Goal: Information Seeking & Learning: Check status

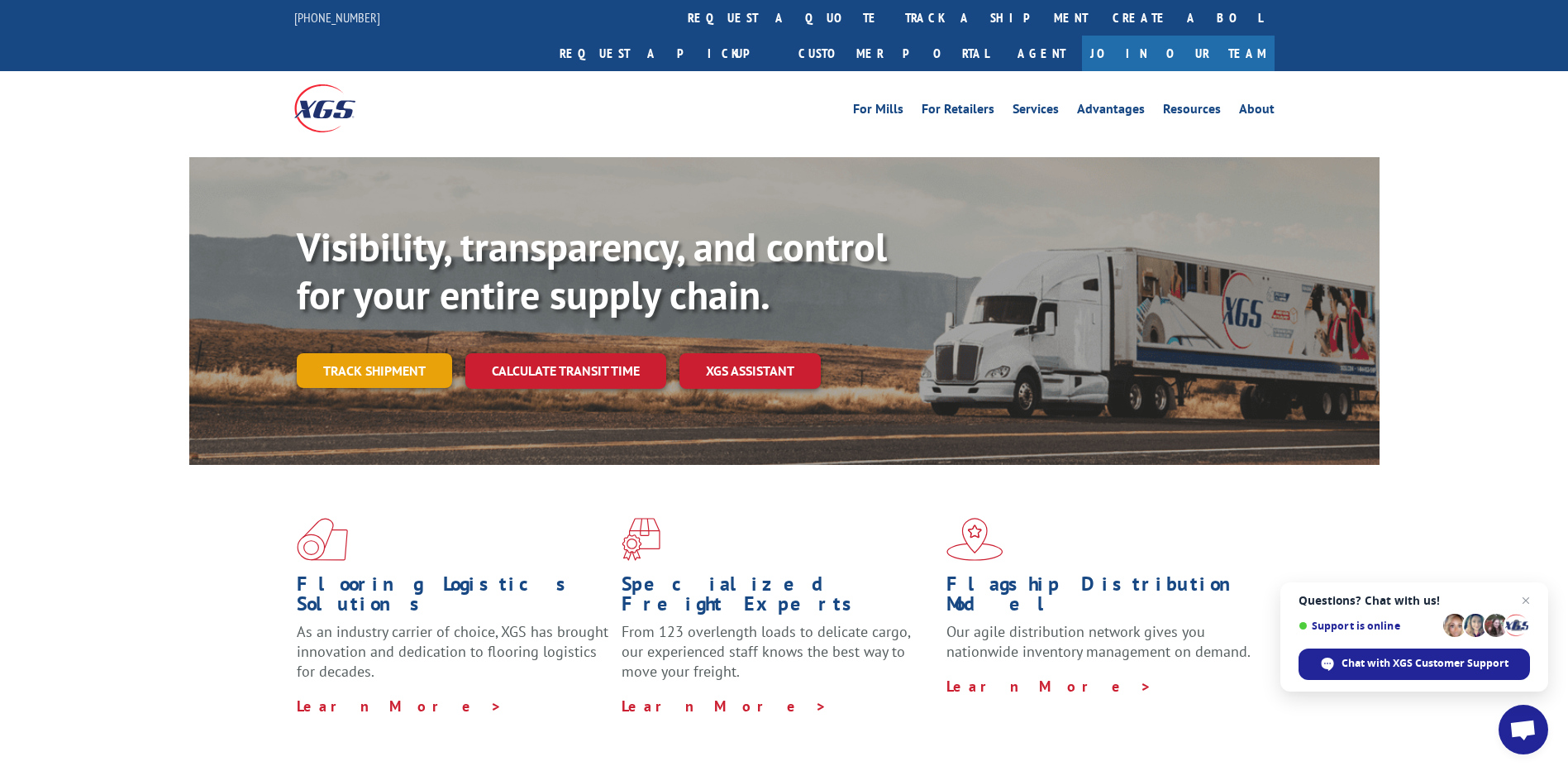
click at [397, 353] on link "Track shipment" at bounding box center [374, 371] width 155 height 35
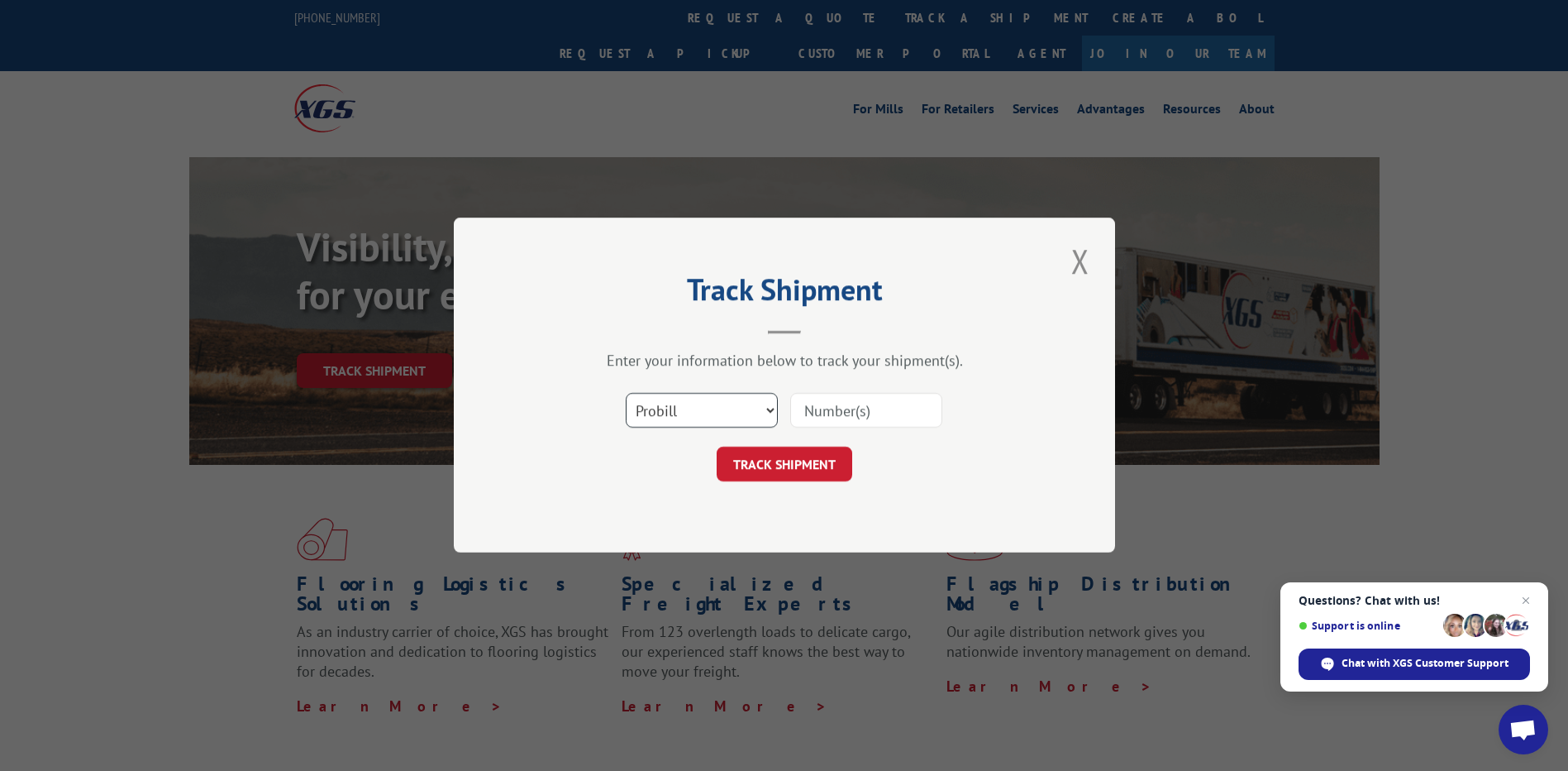
click at [773, 410] on select "Select category... Probill BOL PO" at bounding box center [702, 411] width 152 height 35
select select "bol"
click at [626, 394] on select "Select category... Probill BOL PO" at bounding box center [702, 411] width 152 height 35
paste input "4826139."
type input "4826139."
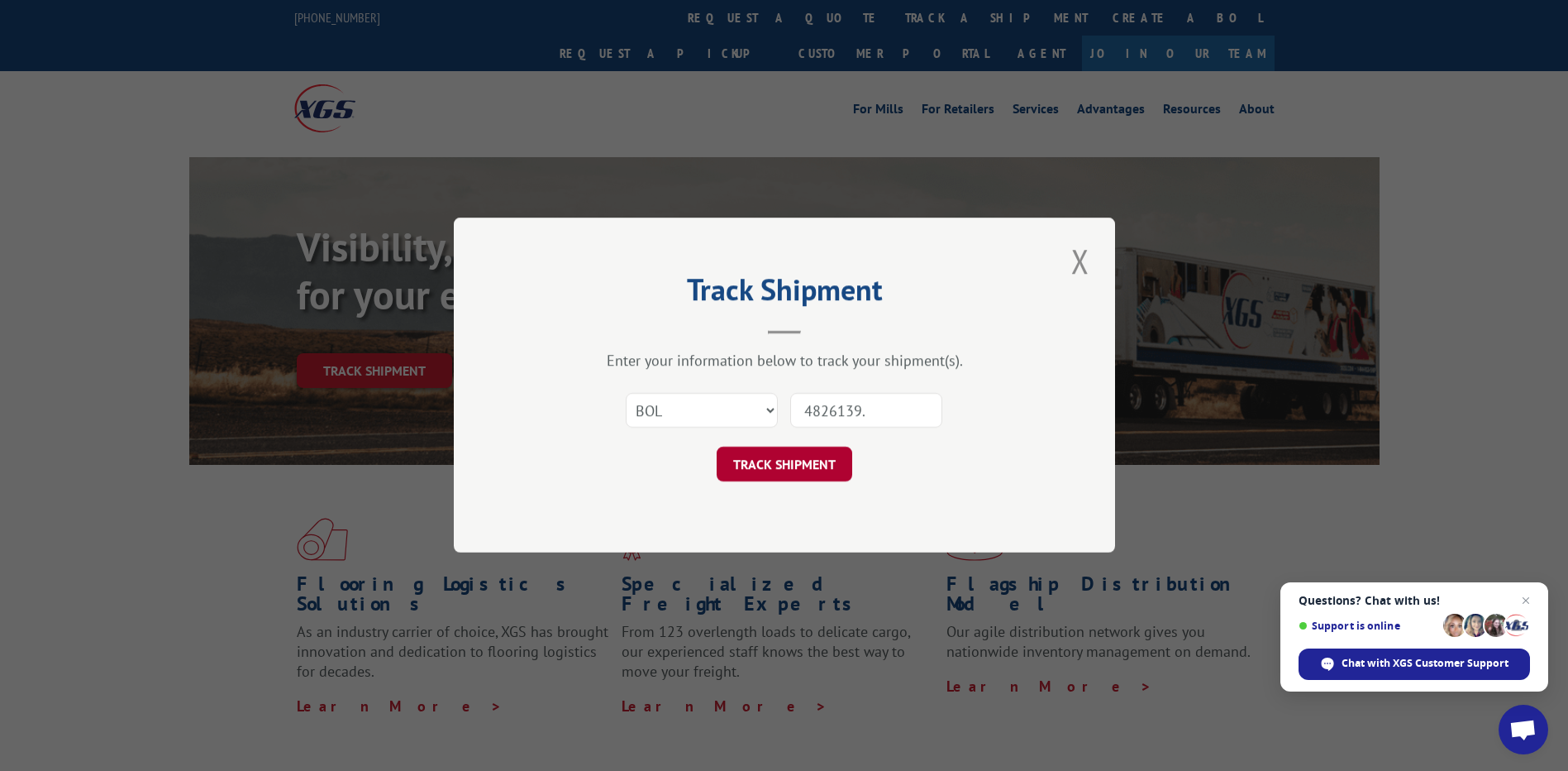
click at [776, 463] on button "TRACK SHIPMENT" at bounding box center [784, 465] width 136 height 35
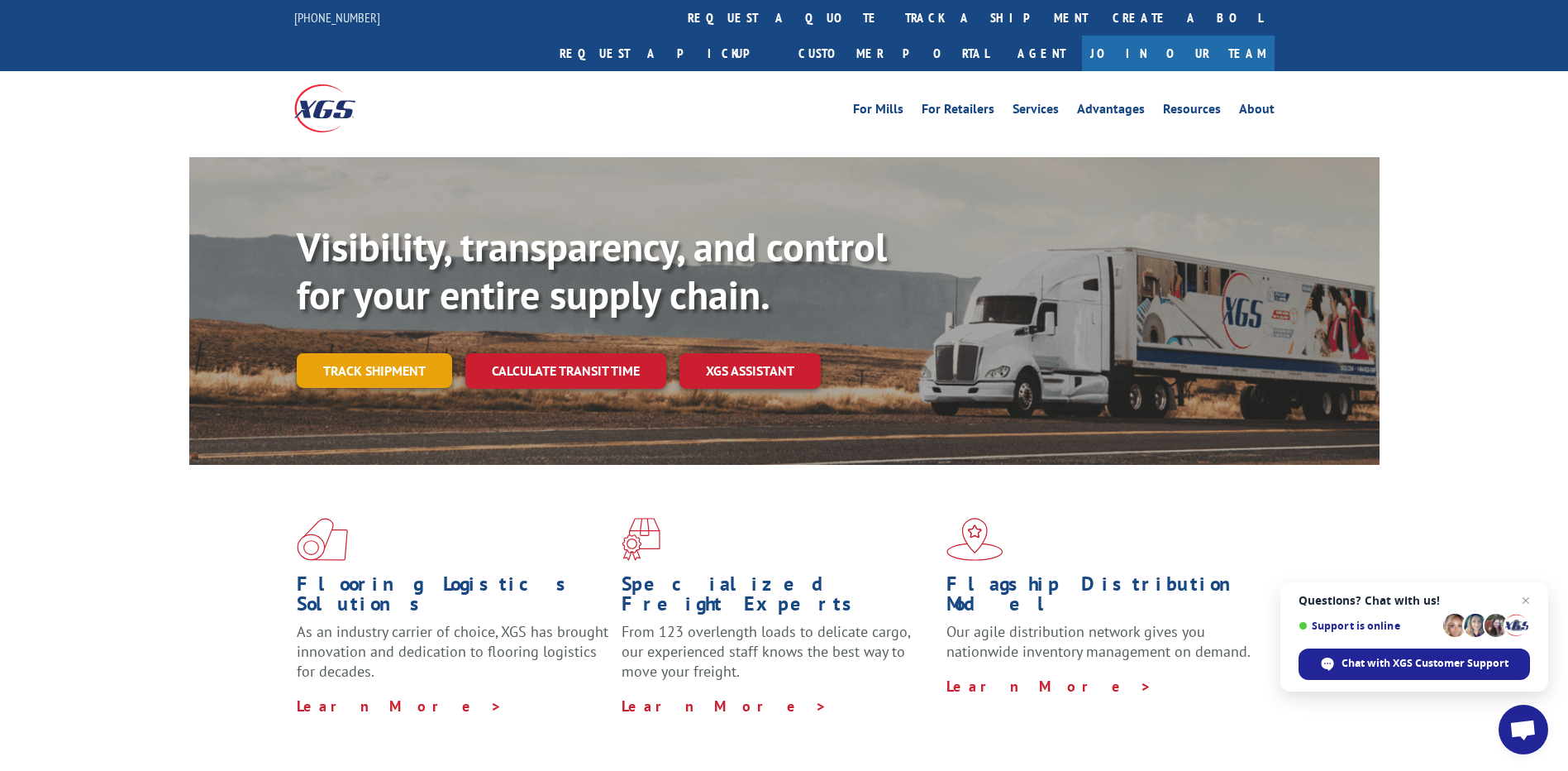
click at [332, 353] on link "Track shipment" at bounding box center [374, 371] width 155 height 35
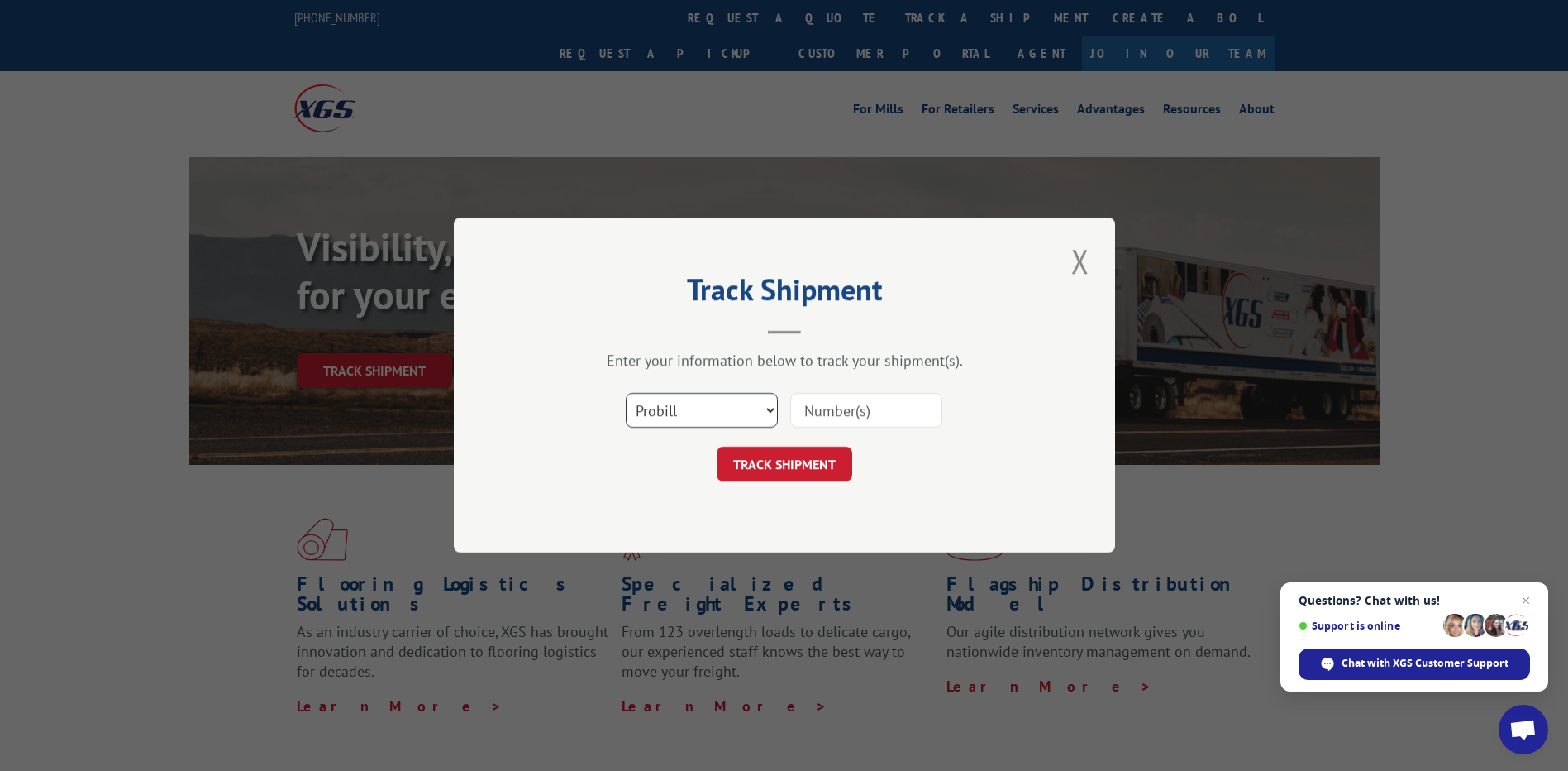
click at [773, 409] on select "Select category... Probill BOL PO" at bounding box center [702, 411] width 152 height 35
select select "bol"
click at [626, 394] on select "Select category... Probill BOL PO" at bounding box center [702, 411] width 152 height 35
paste input "4826139."
type input "4826139"
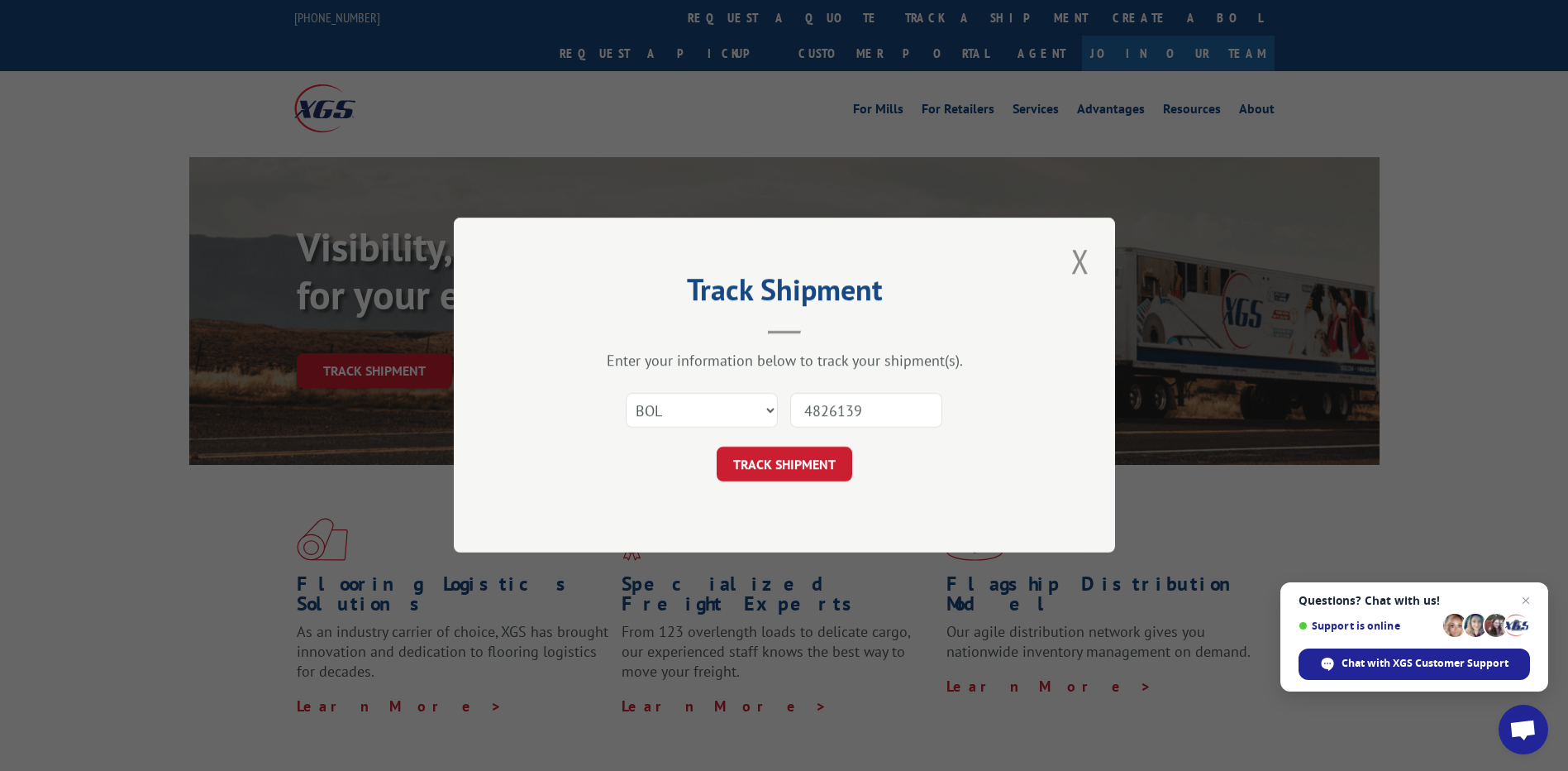
click at [789, 462] on button "TRACK SHIPMENT" at bounding box center [784, 465] width 136 height 35
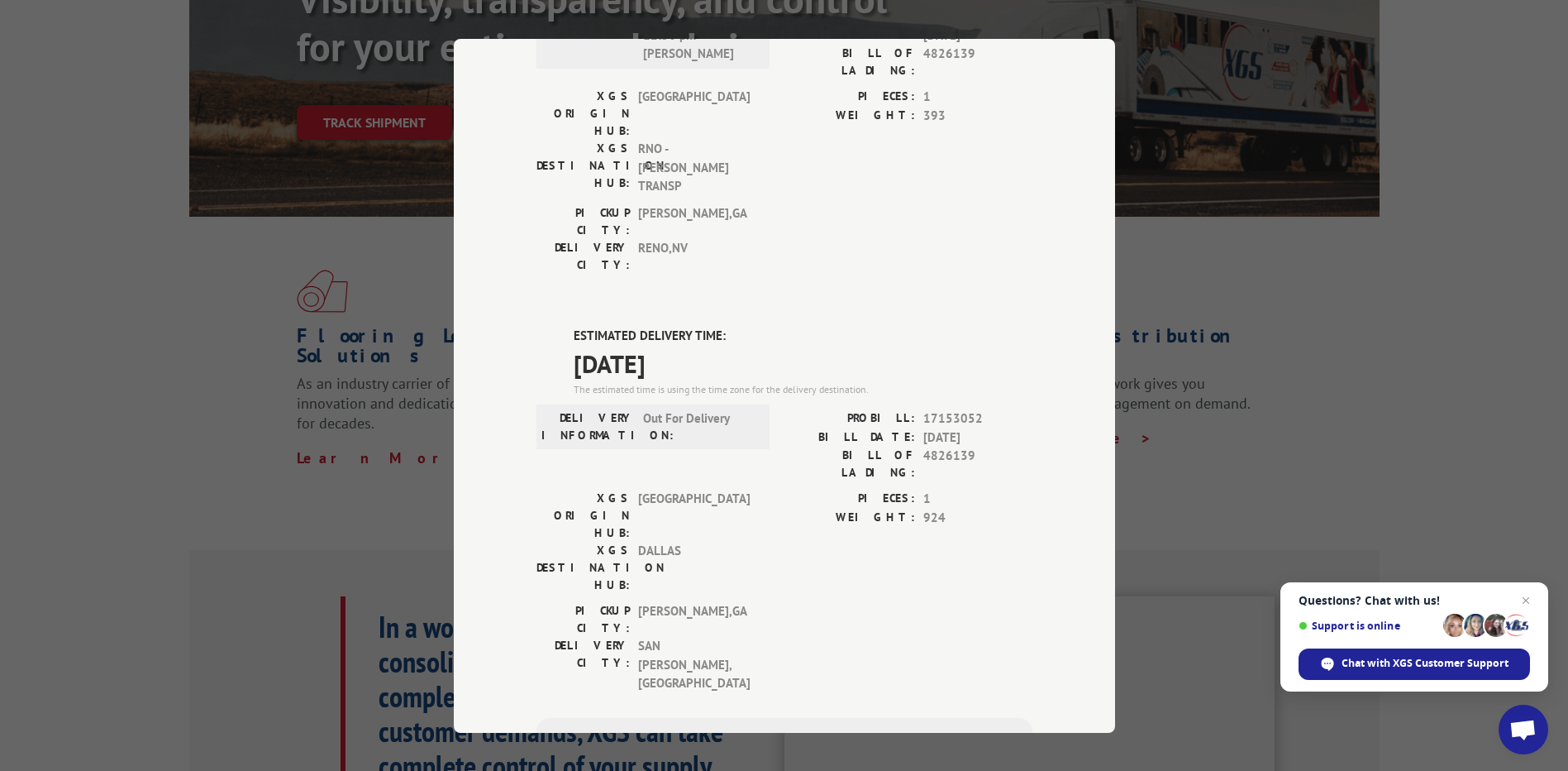
scroll to position [579, 0]
